Goal: Task Accomplishment & Management: Manage account settings

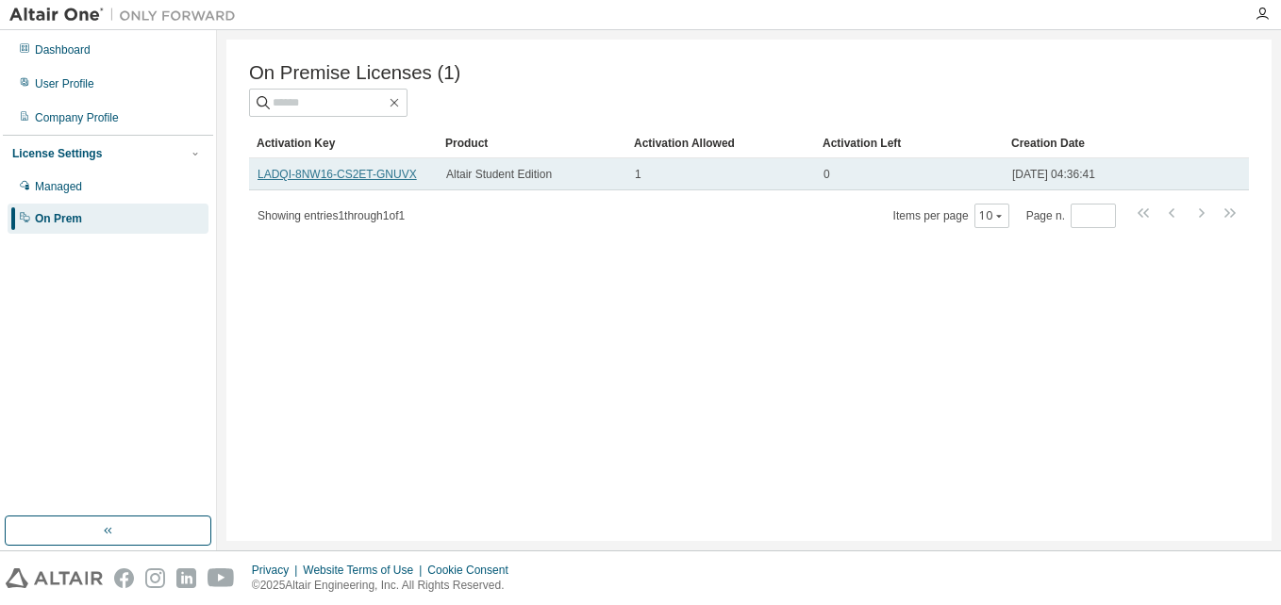
click at [385, 179] on link "LADQI-8NW16-CS2ET-GNUVX" at bounding box center [336, 174] width 159 height 13
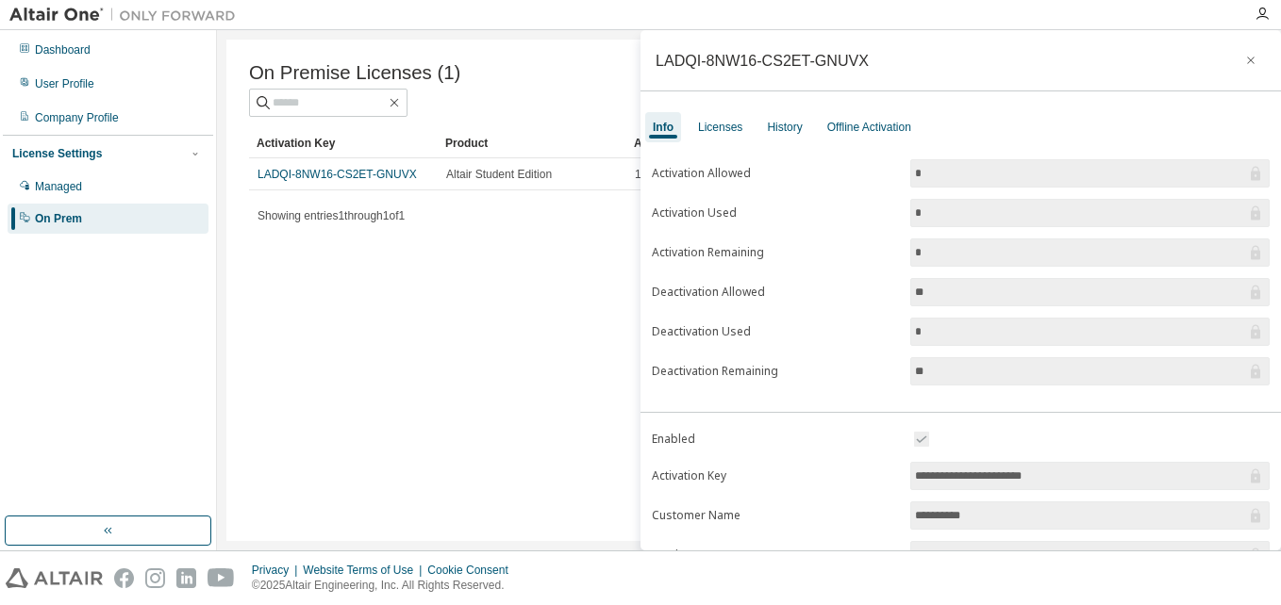
click at [459, 247] on div "On Premise Licenses (1) Clear Load Save Save As Field Operator Value Select fil…" at bounding box center [748, 291] width 1045 height 502
click at [1239, 52] on button "button" at bounding box center [1250, 60] width 30 height 30
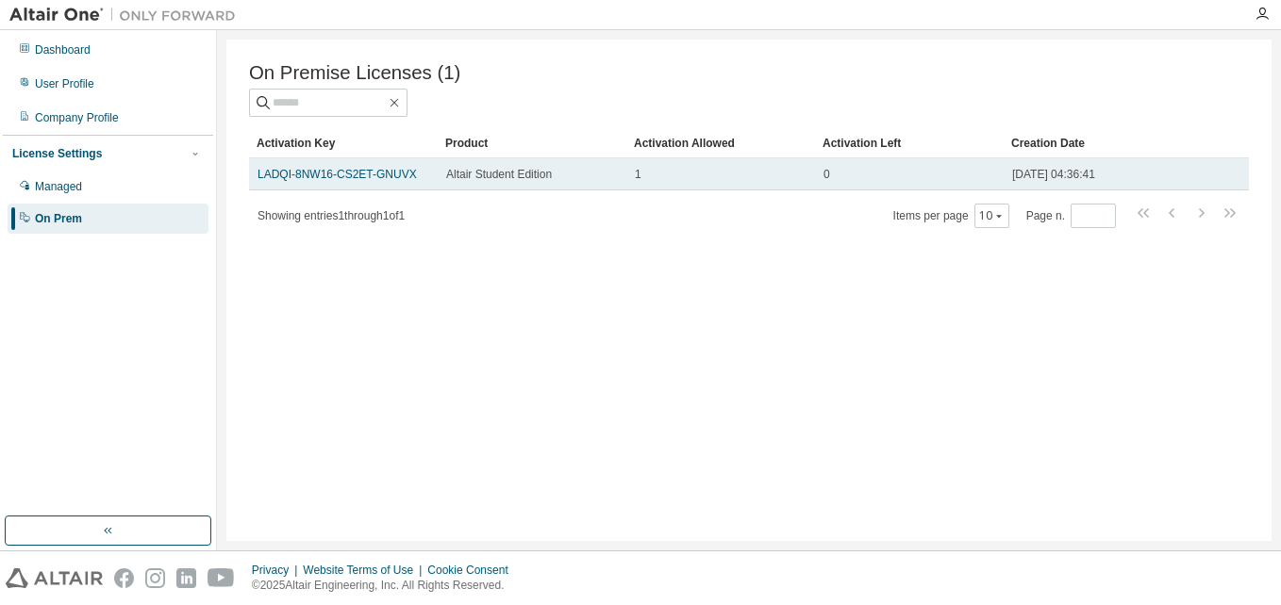
drag, startPoint x: 506, startPoint y: 185, endPoint x: 389, endPoint y: 168, distance: 119.1
click at [389, 168] on td "LADQI-8NW16-CS2ET-GNUVX" at bounding box center [343, 174] width 189 height 32
click at [380, 178] on link "LADQI-8NW16-CS2ET-GNUVX" at bounding box center [336, 174] width 159 height 13
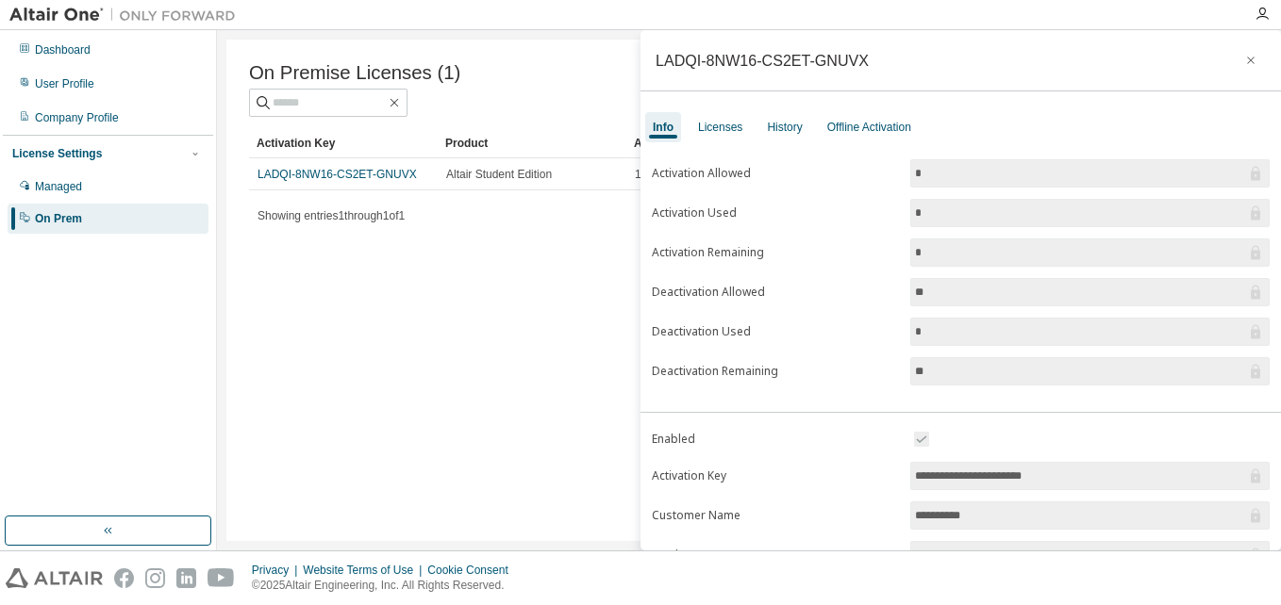
click at [738, 293] on label "Deactivation Allowed" at bounding box center [775, 292] width 247 height 15
click at [702, 337] on label "Deactivation Used" at bounding box center [775, 331] width 247 height 15
click at [505, 266] on div "On Premise Licenses (1) Clear Load Save Save As Field Operator Value Select fil…" at bounding box center [748, 291] width 1045 height 502
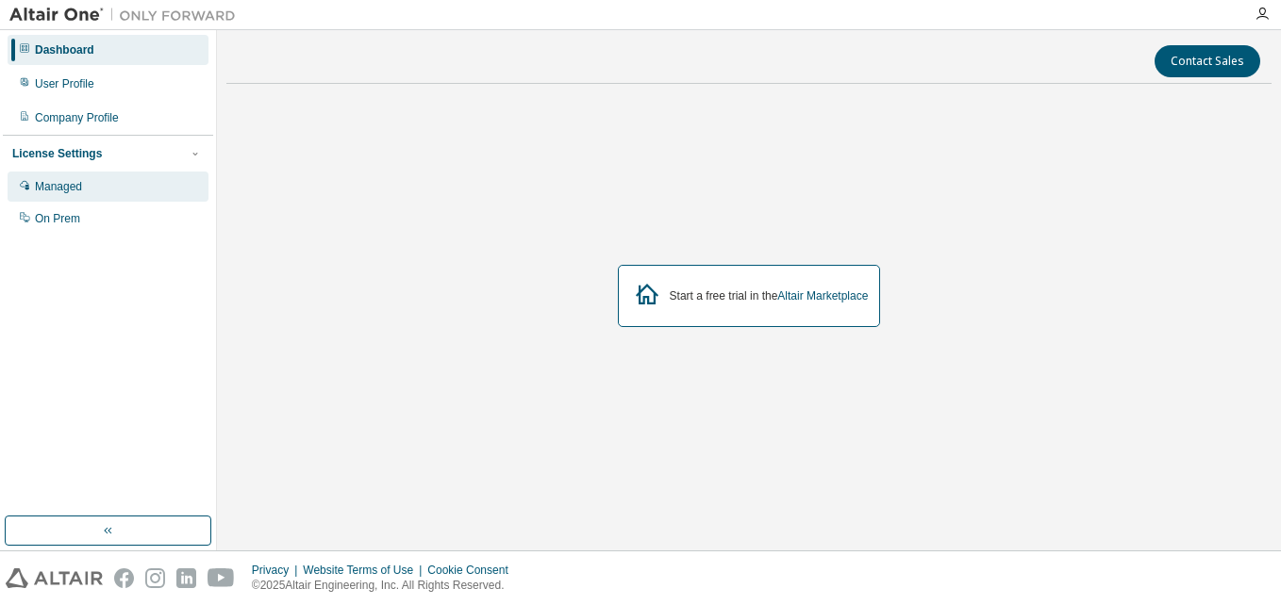
click at [62, 183] on div "Managed" at bounding box center [58, 186] width 47 height 15
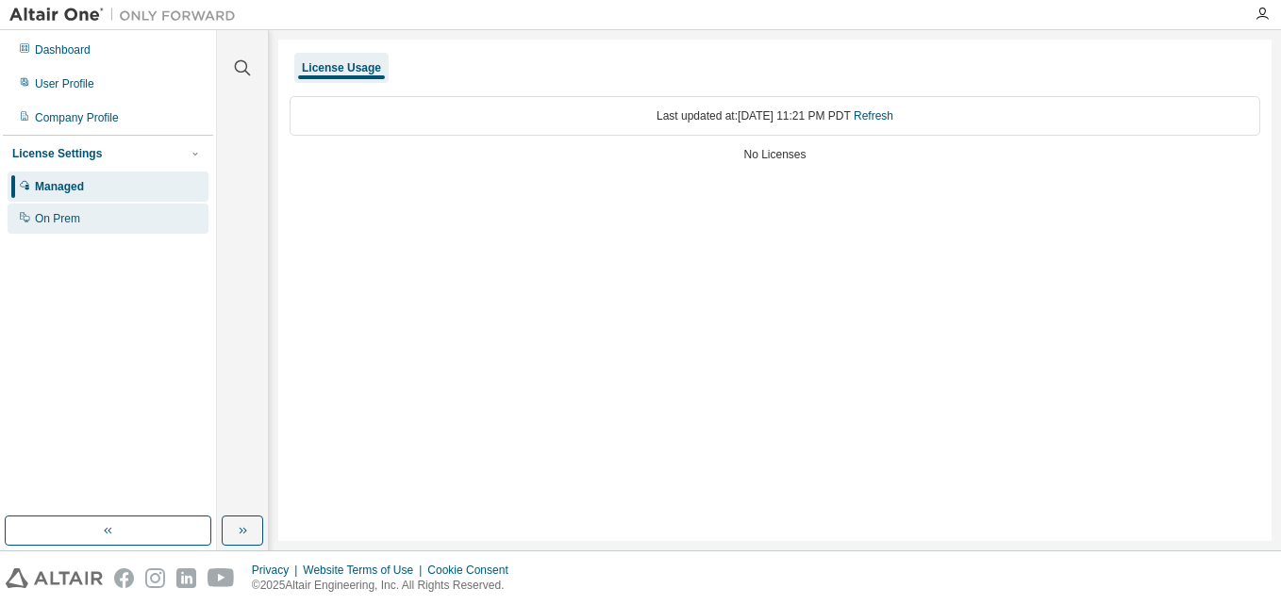
click at [62, 214] on div "On Prem" at bounding box center [57, 218] width 45 height 15
